Goal: Task Accomplishment & Management: Manage account settings

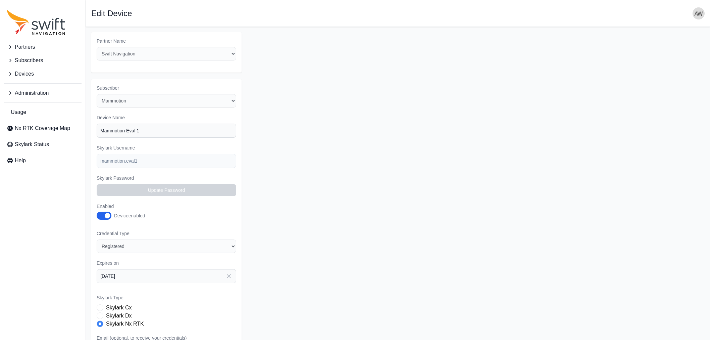
select select "ab3272ce-40d0-4c94-a524-96a758ab755c"
select select "3b15b43b-1669-4ed1-98a2-52b11d9c3b06"
click at [306, 56] on form "Partner Name Select a Partner AlpsAlpine Asensing Bad Elf Bench Mark Equipment …" at bounding box center [397, 235] width 613 height 407
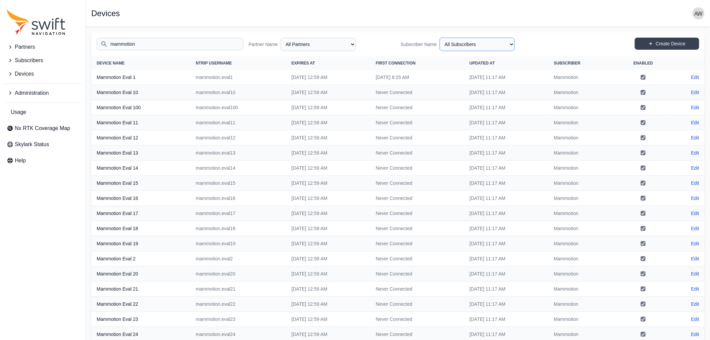
click at [512, 42] on select "All Subscribers <Partner Name> - Customer 1 <Partner Name> - Customer 2 <Partne…" at bounding box center [477, 44] width 75 height 13
click at [319, 45] on select "All Partners AlpsAlpine Asensing Bad Elf Bench Mark Equipment & Supplies Inc. B…" at bounding box center [318, 44] width 75 height 13
click at [172, 42] on input "mammotion" at bounding box center [170, 44] width 147 height 13
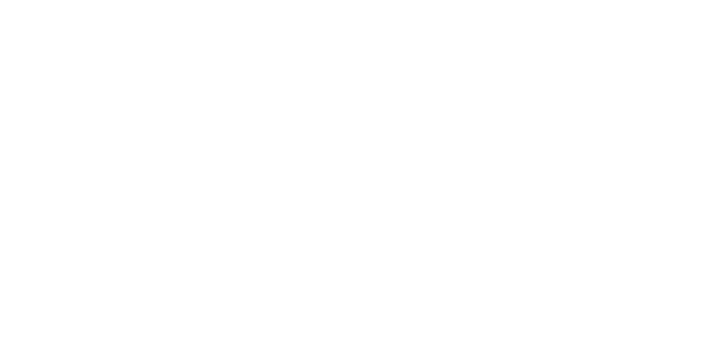
select select
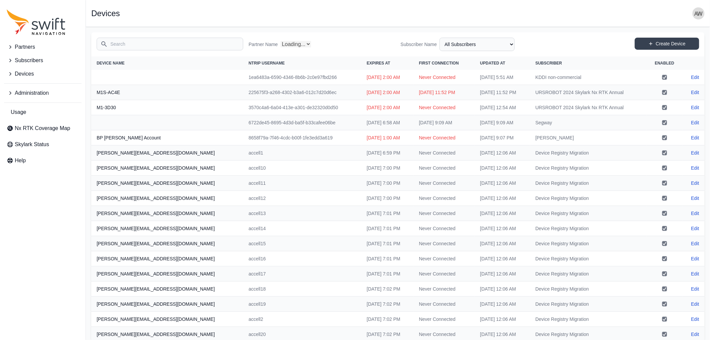
click at [180, 44] on input "Search" at bounding box center [170, 44] width 147 height 13
select select "Partner Name"
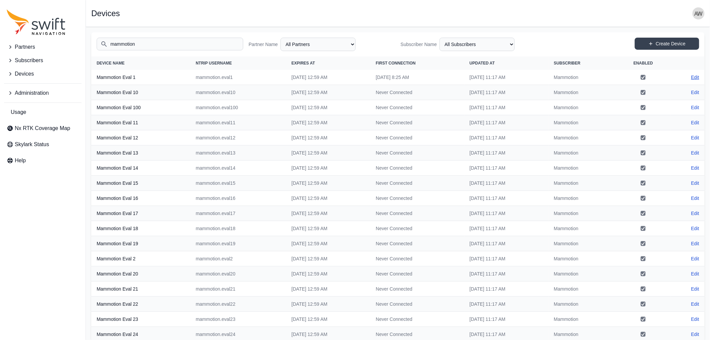
type input "mammotion"
click at [695, 76] on link "Edit" at bounding box center [695, 77] width 8 height 7
select select "ab3272ce-40d0-4c94-a524-96a758ab755c"
select select "3b15b43b-1669-4ed1-98a2-52b11d9c3b06"
